Goal: Information Seeking & Learning: Learn about a topic

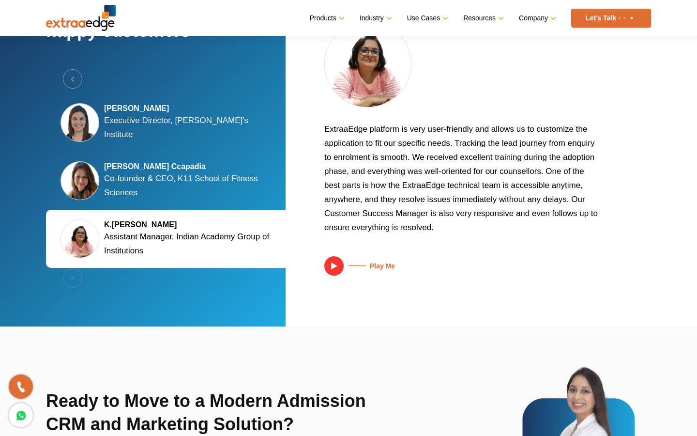
scroll to position [2283, 0]
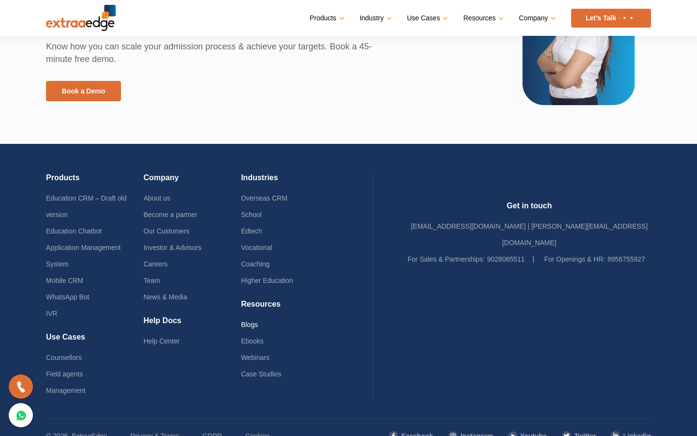
click at [258, 324] on link "Blogs" at bounding box center [249, 325] width 17 height 8
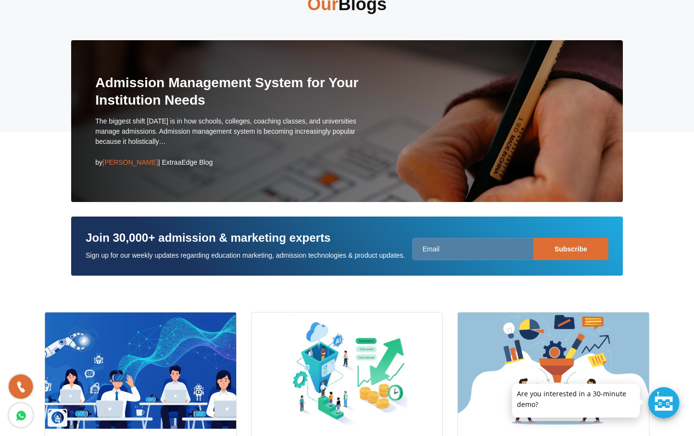
scroll to position [94, 0]
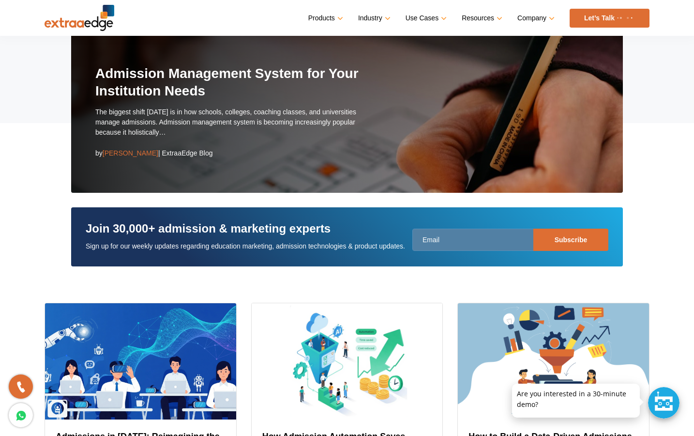
click at [123, 155] on span "Abhishek Ballabh" at bounding box center [131, 153] width 56 height 8
drag, startPoint x: 123, startPoint y: 155, endPoint x: 51, endPoint y: 154, distance: 72.6
click at [122, 155] on span "Abhishek Ballabh" at bounding box center [131, 153] width 56 height 8
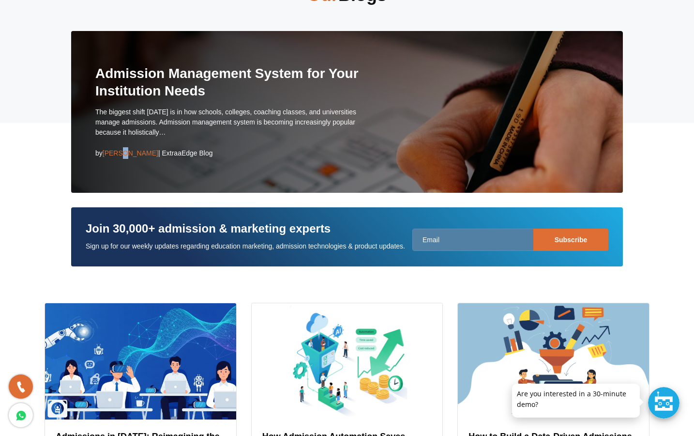
scroll to position [0, 0]
